Goal: Transaction & Acquisition: Subscribe to service/newsletter

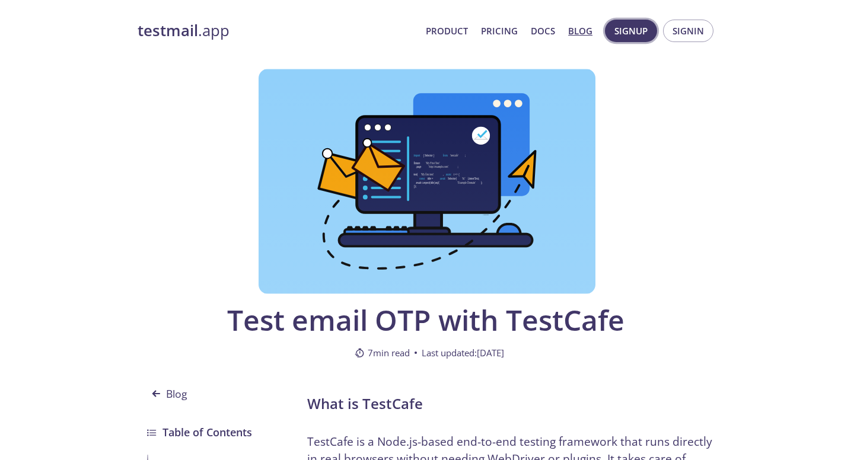
click at [632, 31] on span "Signup" at bounding box center [630, 30] width 33 height 15
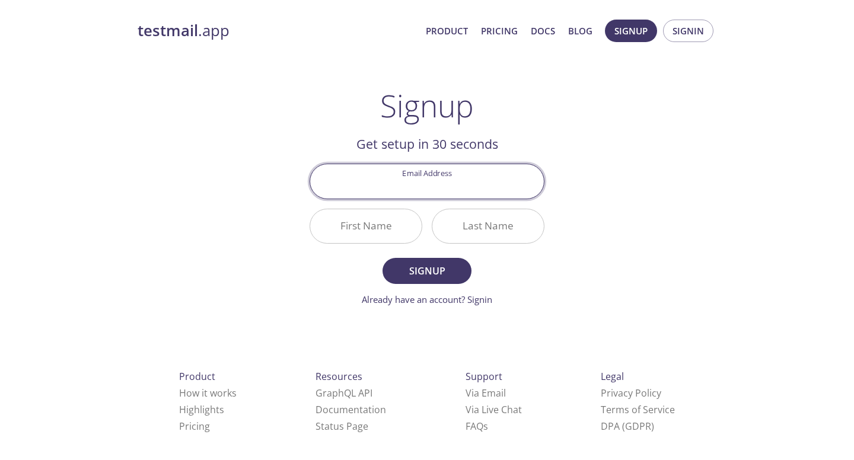
click at [425, 180] on input "Email Address" at bounding box center [427, 181] width 234 height 34
type input "[EMAIL_ADDRESS][DOMAIN_NAME]"
click at [361, 235] on input "First Name" at bounding box center [365, 226] width 111 height 34
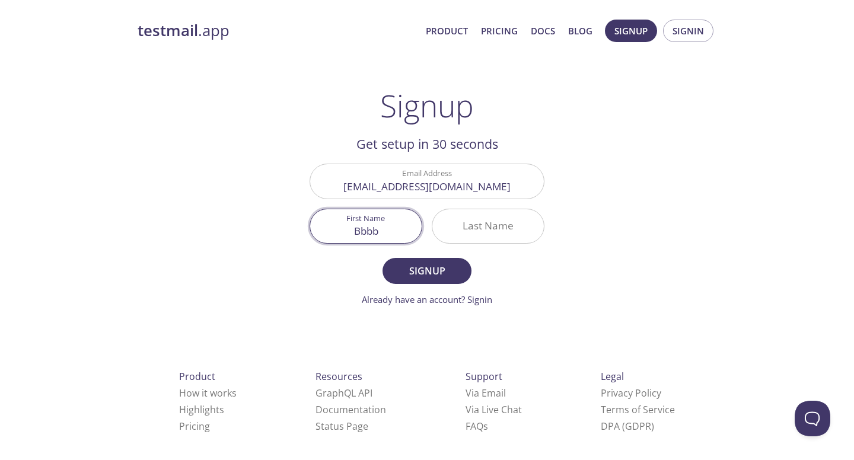
type input "Bbbb"
click at [460, 224] on input "Last Name" at bounding box center [487, 226] width 111 height 34
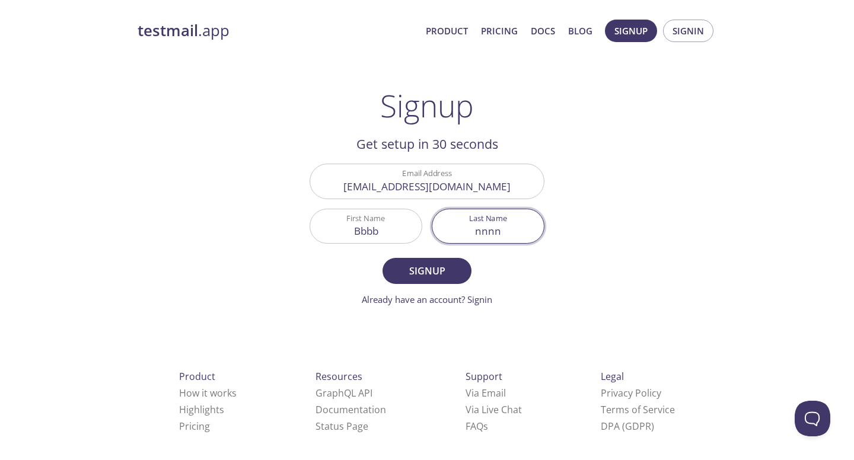
type input "nnnn"
click at [426, 271] on span "Signup" at bounding box center [427, 271] width 63 height 17
